Goal: Task Accomplishment & Management: Manage account settings

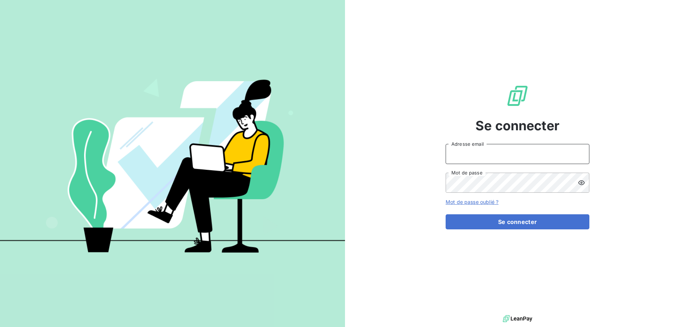
type input "[EMAIL_ADDRESS][DOMAIN_NAME]"
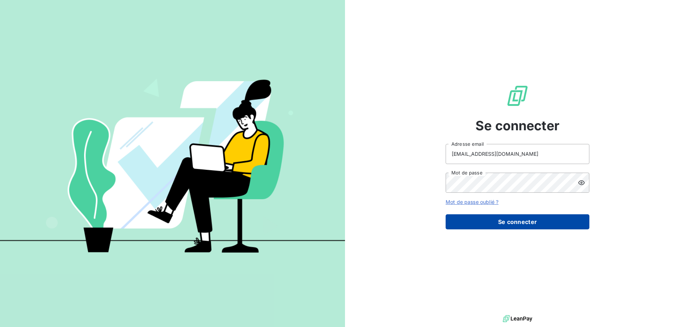
click at [507, 221] on button "Se connecter" at bounding box center [518, 222] width 144 height 15
click at [510, 225] on button "Se connecter" at bounding box center [518, 222] width 144 height 15
click at [531, 219] on button "Se connecter" at bounding box center [518, 222] width 144 height 15
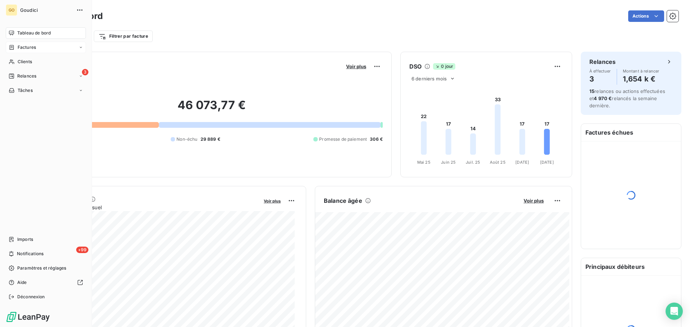
click at [28, 47] on span "Factures" at bounding box center [27, 47] width 18 height 6
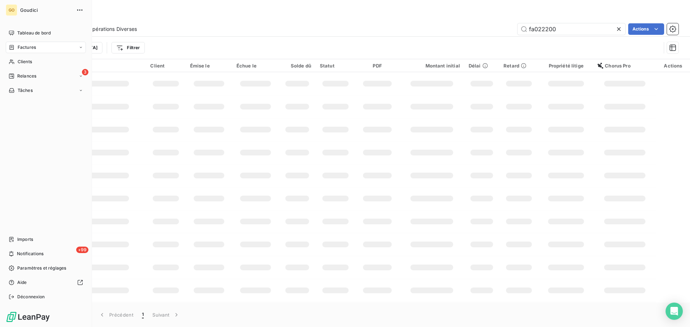
click at [31, 46] on span "Factures" at bounding box center [27, 47] width 18 height 6
click at [28, 57] on div "Factures" at bounding box center [50, 62] width 72 height 12
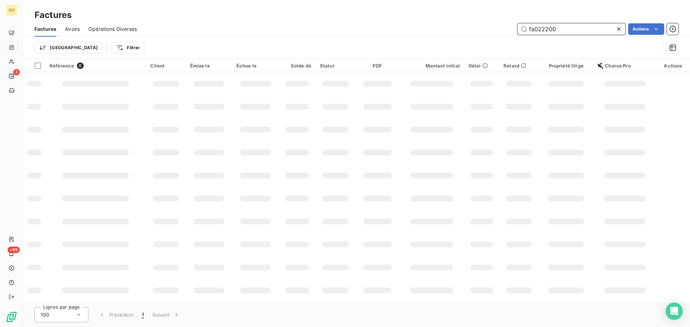
drag, startPoint x: 560, startPoint y: 28, endPoint x: 445, endPoint y: 32, distance: 115.1
click at [446, 31] on div "fa022200 Actions" at bounding box center [412, 29] width 533 height 12
click at [566, 29] on input "FA022278" at bounding box center [572, 29] width 108 height 12
click at [522, 31] on input "FA022278" at bounding box center [572, 29] width 108 height 12
click at [587, 30] on input "FA022278" at bounding box center [572, 29] width 108 height 12
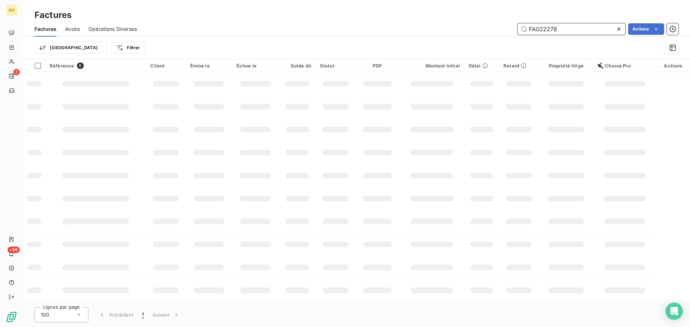
drag, startPoint x: 556, startPoint y: 28, endPoint x: 464, endPoint y: 30, distance: 92.0
click at [464, 30] on div "FA022278 Actions" at bounding box center [412, 29] width 533 height 12
paste input "text"
click at [543, 29] on input "FA022278" at bounding box center [572, 29] width 108 height 12
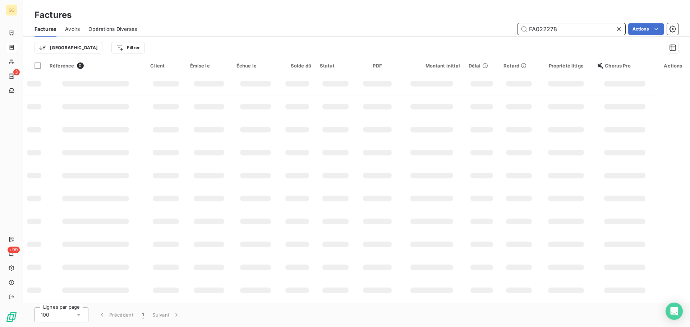
type input "FA022278"
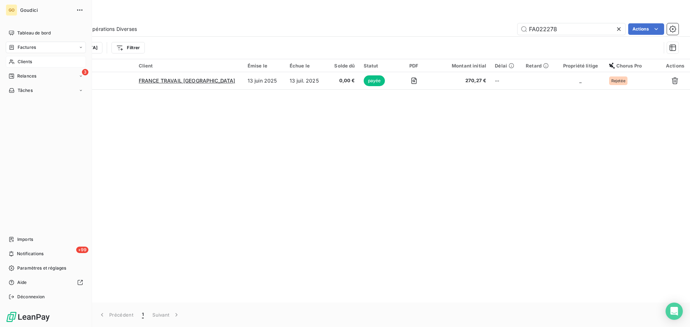
click at [25, 59] on span "Clients" at bounding box center [25, 62] width 14 height 6
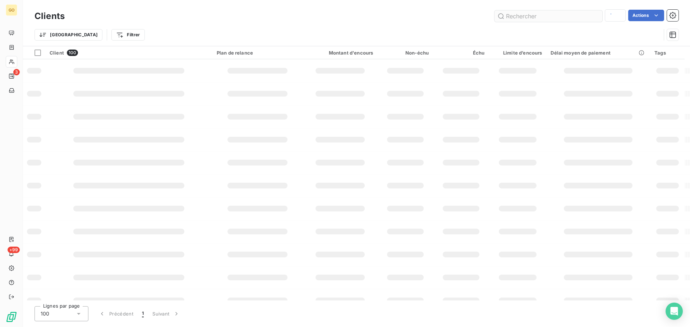
click at [537, 17] on input "text" at bounding box center [549, 16] width 108 height 12
type input "FRANCE TRAVAIL"
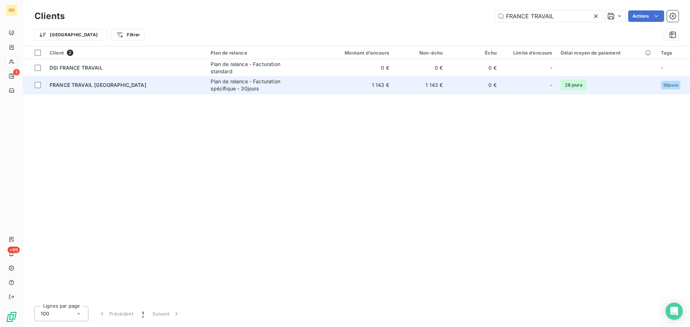
click at [238, 86] on div "Plan de relance - Facturation spécifique - 30jours" at bounding box center [256, 85] width 90 height 14
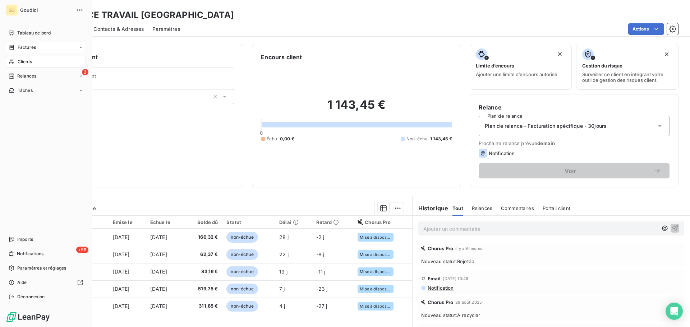
click at [26, 48] on span "Factures" at bounding box center [27, 47] width 18 height 6
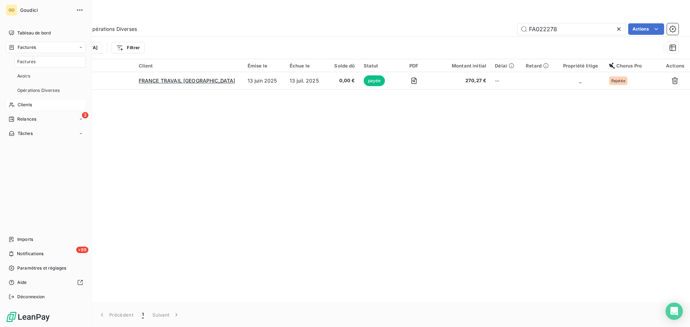
click at [27, 60] on span "Factures" at bounding box center [26, 62] width 18 height 6
